Goal: Task Accomplishment & Management: Manage account settings

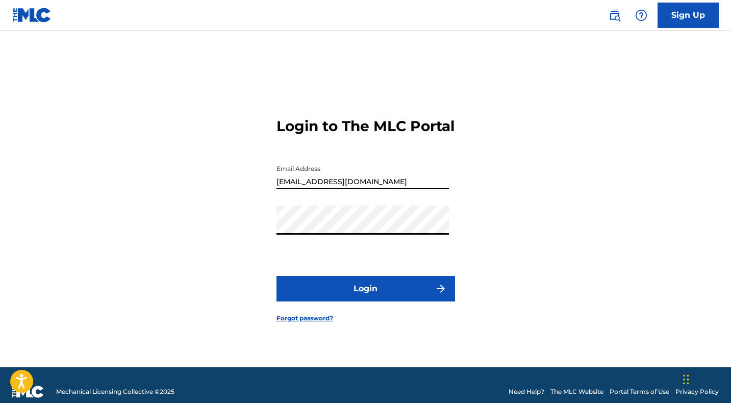
click at [378, 299] on button "Login" at bounding box center [366, 289] width 179 height 26
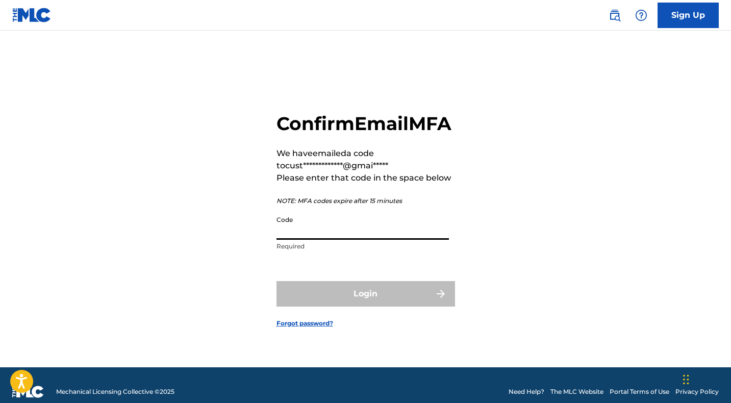
click at [325, 233] on input "Code" at bounding box center [363, 225] width 173 height 29
paste input "307323"
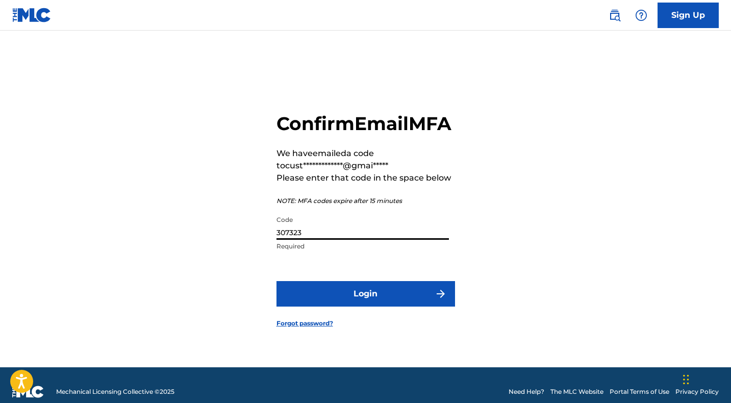
type input "307323"
click at [345, 305] on button "Login" at bounding box center [366, 294] width 179 height 26
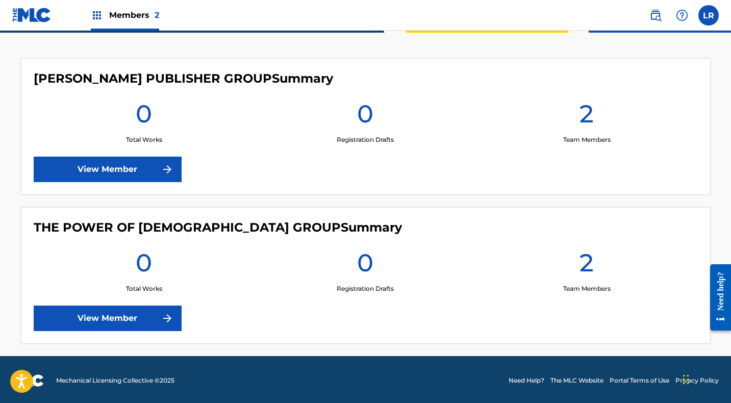
scroll to position [268, 0]
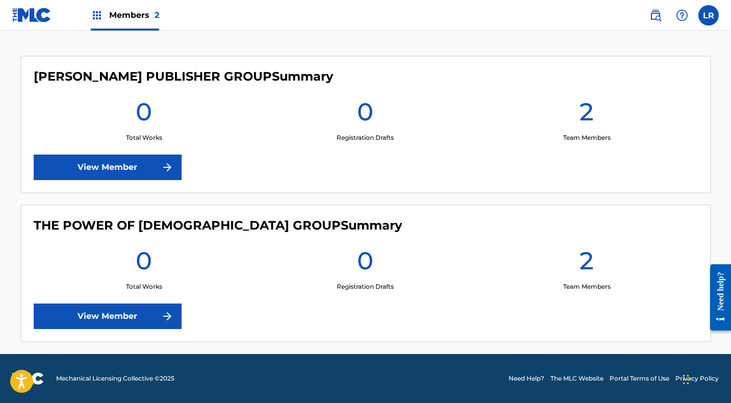
click at [118, 169] on link "View Member" at bounding box center [108, 168] width 148 height 26
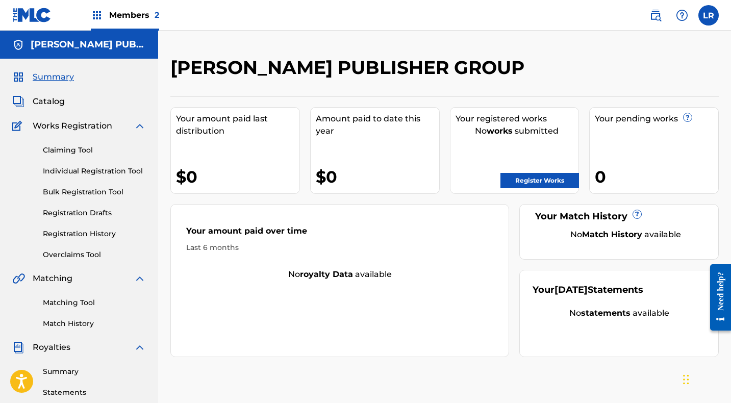
click at [96, 14] on img at bounding box center [97, 15] width 12 height 12
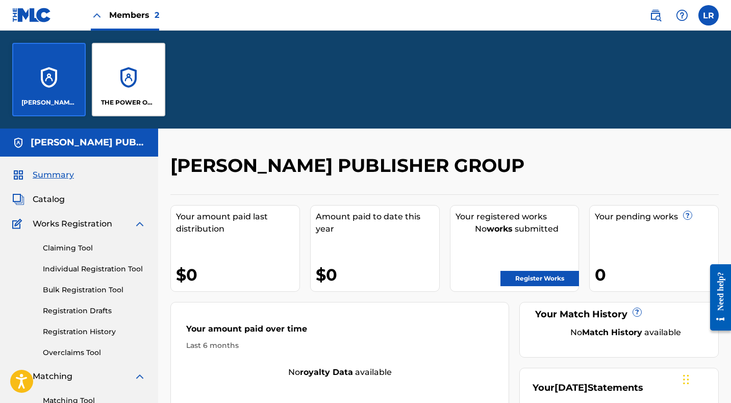
click at [123, 53] on div "THE POWER OF [DEMOGRAPHIC_DATA] GROUP" at bounding box center [129, 80] width 74 height 74
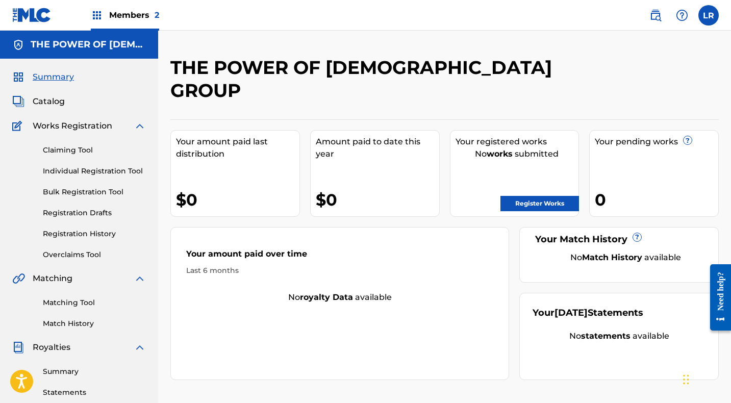
click at [705, 18] on label at bounding box center [709, 15] width 20 height 20
click at [709, 15] on input "LR [PERSON_NAME] [EMAIL_ADDRESS][DOMAIN_NAME] Notification Preferences Profile …" at bounding box center [709, 15] width 0 height 0
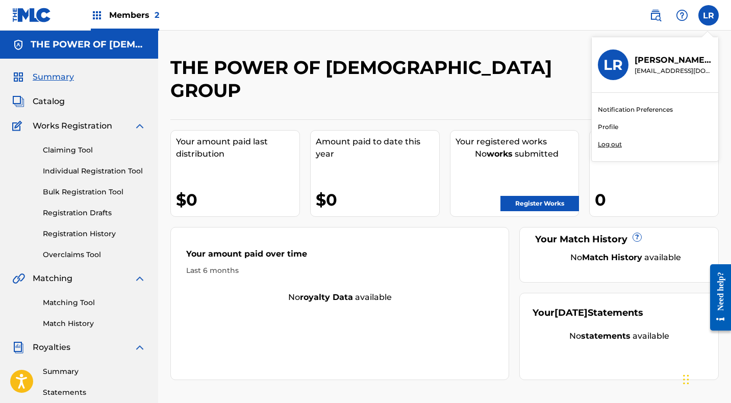
click at [607, 125] on link "Profile" at bounding box center [608, 127] width 20 height 9
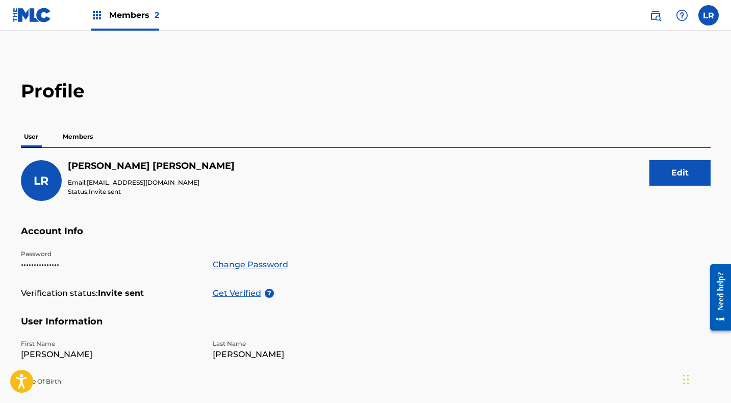
click at [69, 135] on p "Members" at bounding box center [78, 136] width 36 height 21
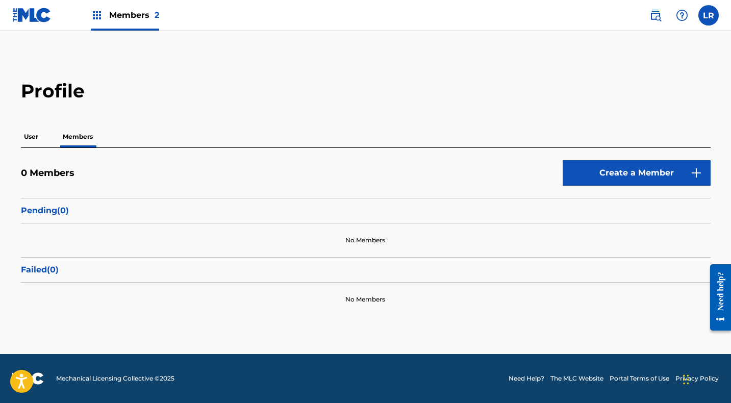
click at [627, 165] on button "Create a Member" at bounding box center [637, 173] width 148 height 26
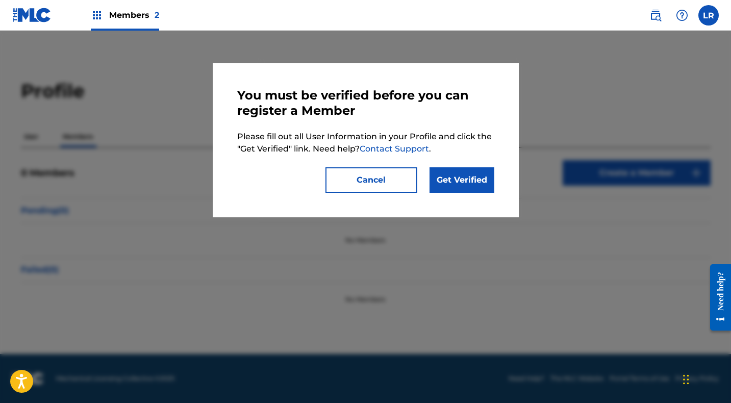
click at [364, 182] on button "Cancel" at bounding box center [372, 180] width 92 height 26
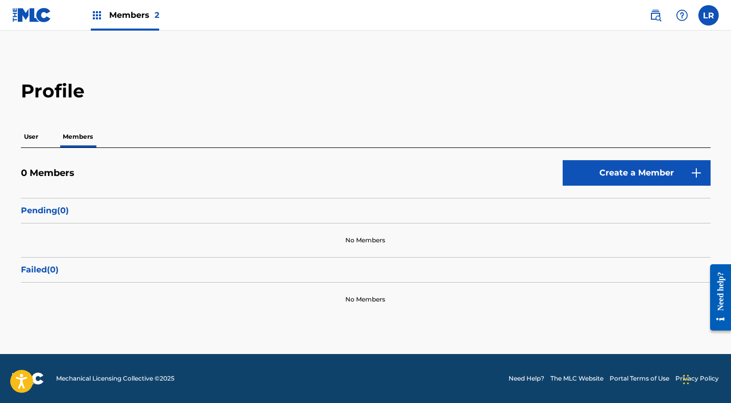
click at [586, 180] on button "Create a Member" at bounding box center [637, 173] width 148 height 26
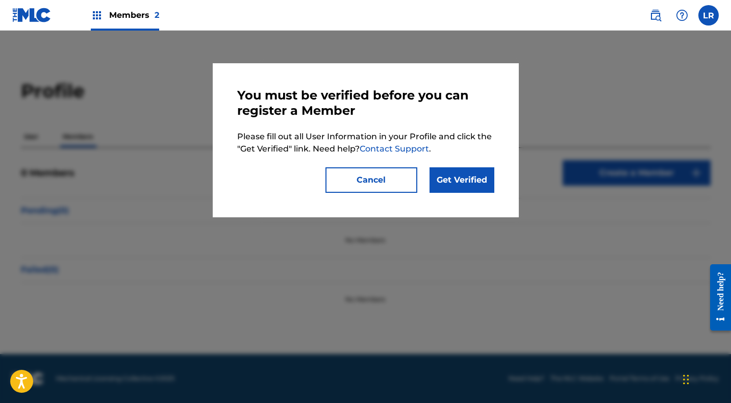
click at [454, 180] on link "Get Verified" at bounding box center [462, 180] width 65 height 26
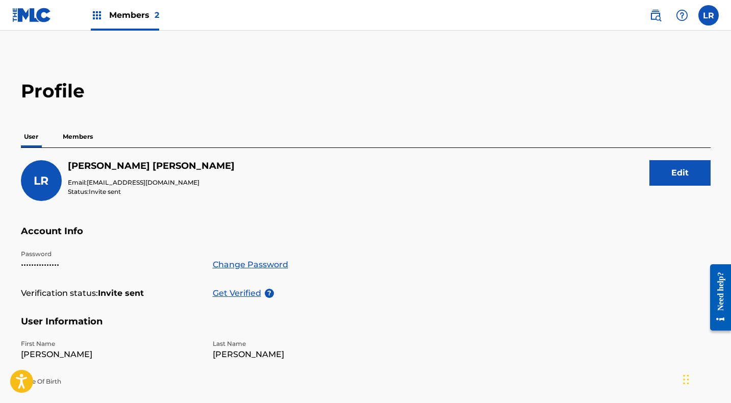
click at [71, 135] on p "Members" at bounding box center [78, 136] width 36 height 21
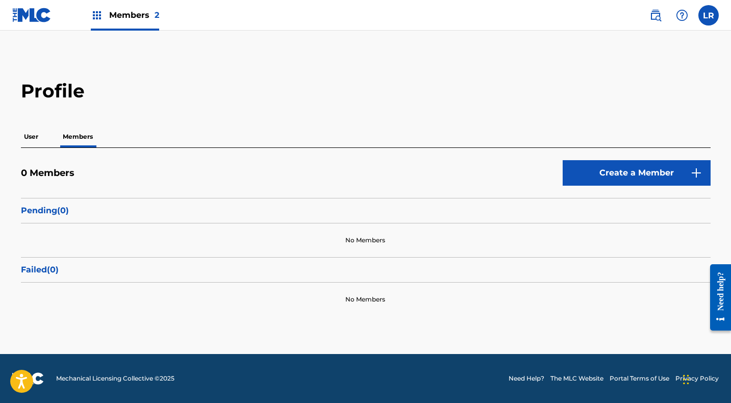
click at [616, 171] on button "Create a Member" at bounding box center [637, 173] width 148 height 26
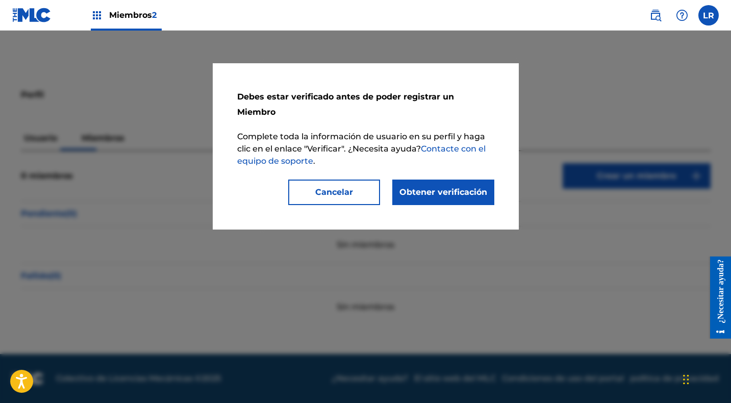
click at [441, 187] on font "Obtener verificación" at bounding box center [444, 192] width 88 height 10
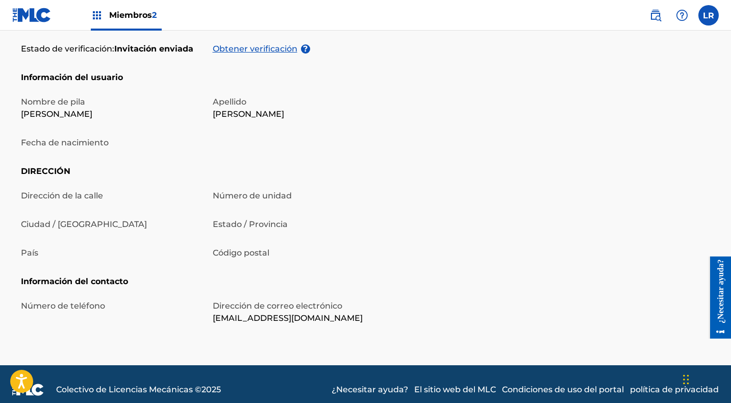
scroll to position [264, 0]
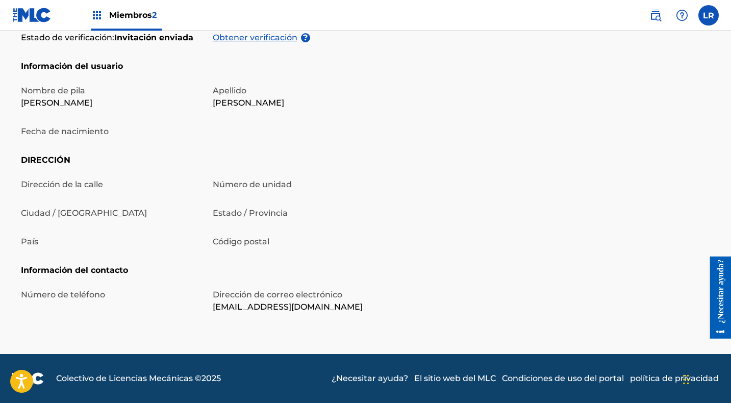
click at [74, 186] on font "Dirección de la calle" at bounding box center [62, 185] width 82 height 10
click at [68, 130] on font "Fecha de nacimiento" at bounding box center [65, 132] width 88 height 10
click at [57, 133] on font "Fecha de nacimiento" at bounding box center [65, 132] width 88 height 10
click at [50, 105] on p "[PERSON_NAME]" at bounding box center [111, 103] width 180 height 12
click at [65, 284] on h5 "Información del contacto" at bounding box center [366, 276] width 690 height 25
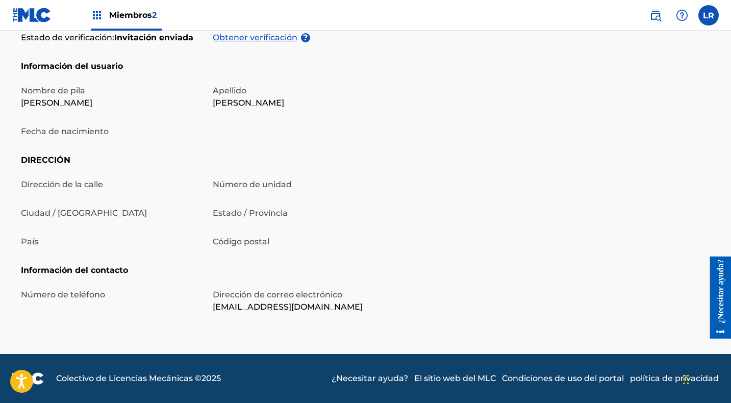
click at [65, 297] on font "Número de teléfono" at bounding box center [63, 295] width 84 height 10
click at [65, 298] on font "Número de teléfono" at bounding box center [63, 295] width 84 height 10
click at [58, 249] on div "Dirección de la calle Número de unidad Ciudad / [GEOGRAPHIC_DATA] Estado / Prov…" at bounding box center [207, 222] width 372 height 86
click at [54, 238] on p "País" at bounding box center [111, 242] width 180 height 12
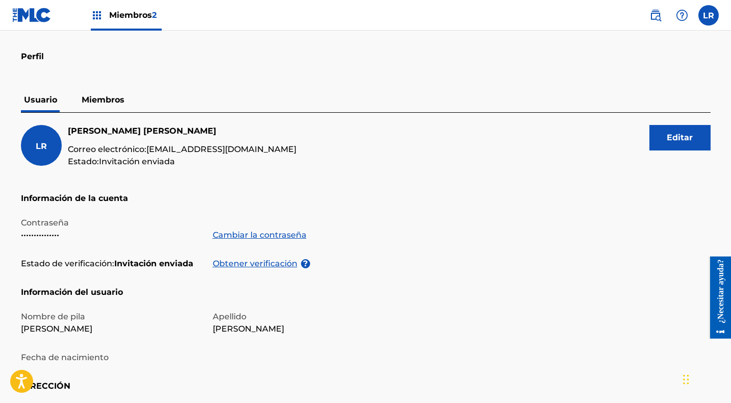
scroll to position [0, 0]
